Goal: Transaction & Acquisition: Purchase product/service

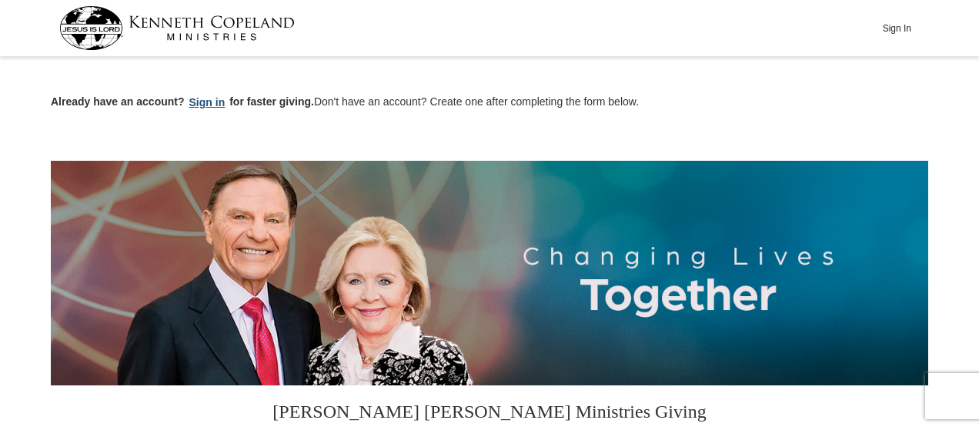
click at [203, 102] on button "Sign in" at bounding box center [207, 103] width 45 height 18
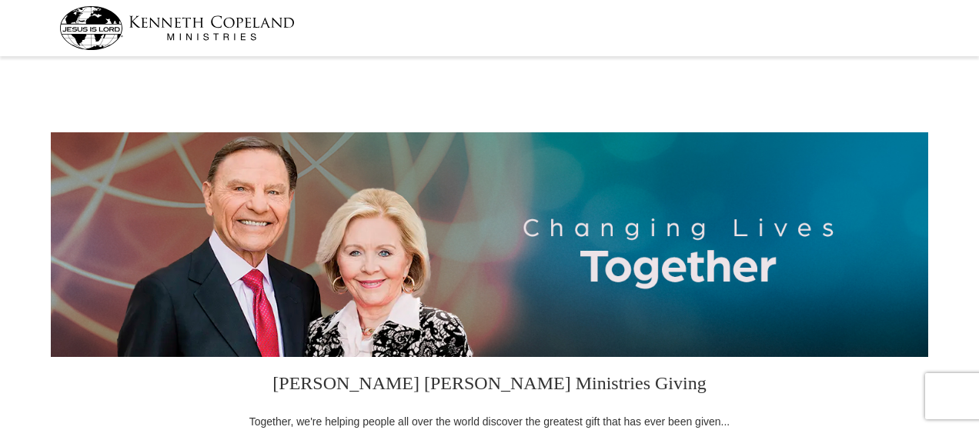
select select "SC"
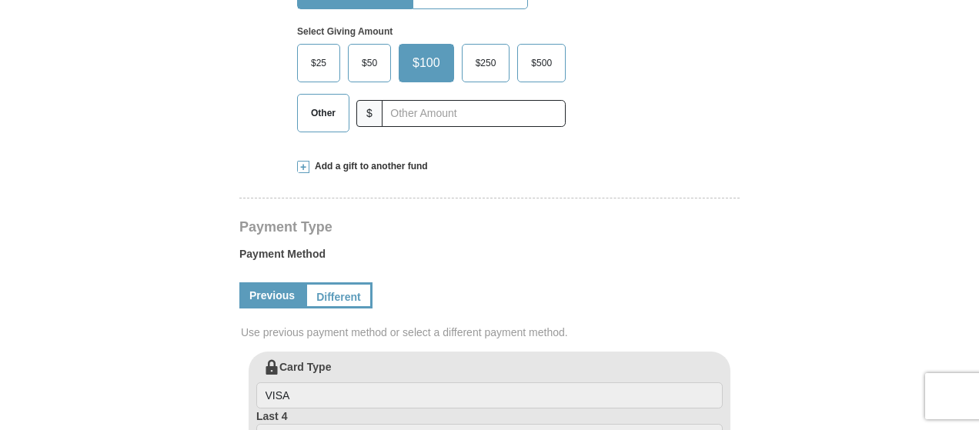
scroll to position [538, 0]
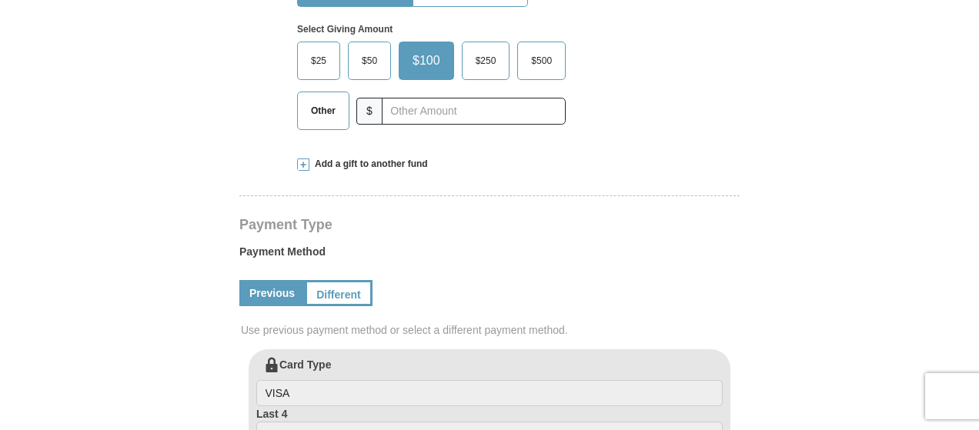
click at [332, 162] on span "Add a gift to another fund" at bounding box center [368, 164] width 118 height 13
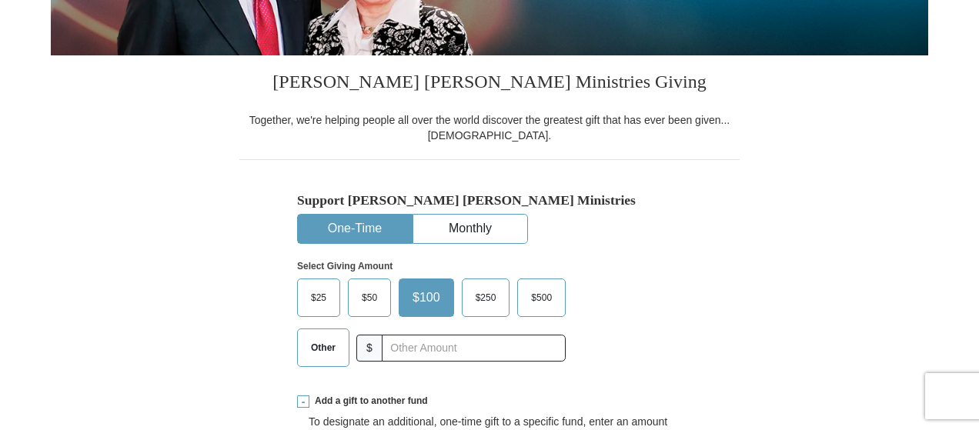
scroll to position [308, 0]
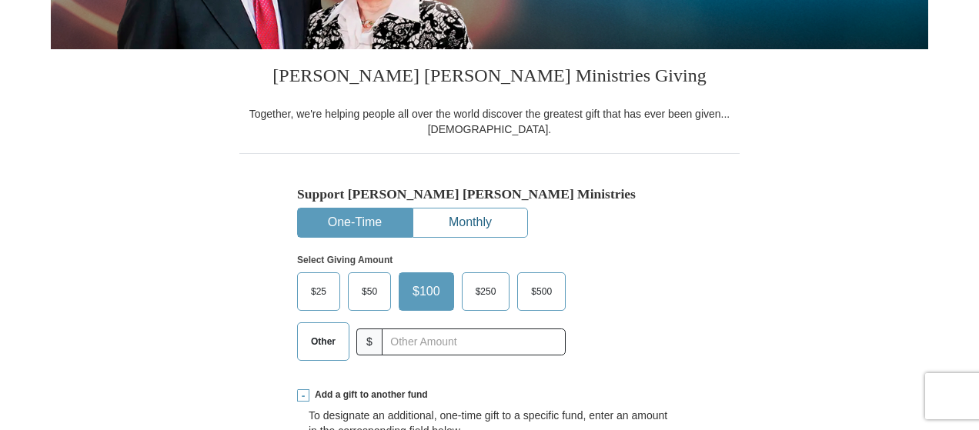
click at [465, 220] on button "Monthly" at bounding box center [470, 222] width 114 height 28
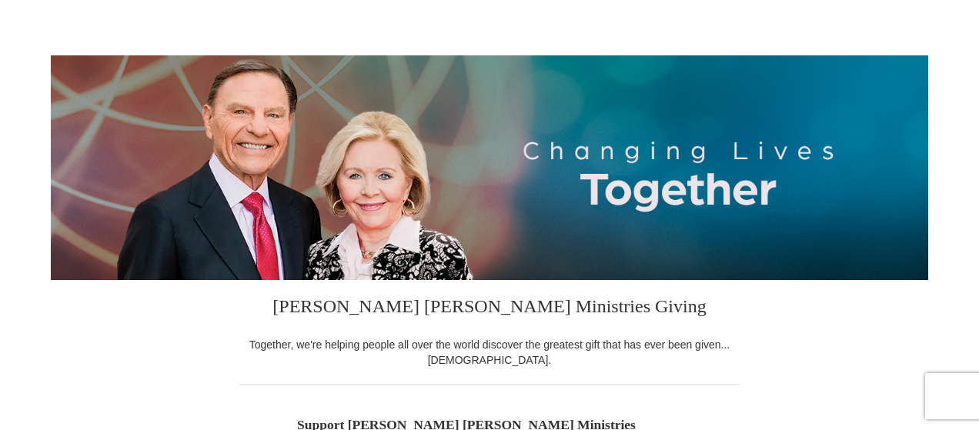
scroll to position [0, 0]
